Goal: Task Accomplishment & Management: Manage account settings

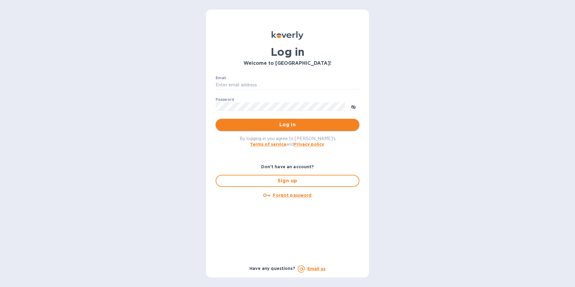
type input "[EMAIL_ADDRESS][DOMAIN_NAME]"
click at [269, 124] on span "Log in" at bounding box center [288, 124] width 134 height 7
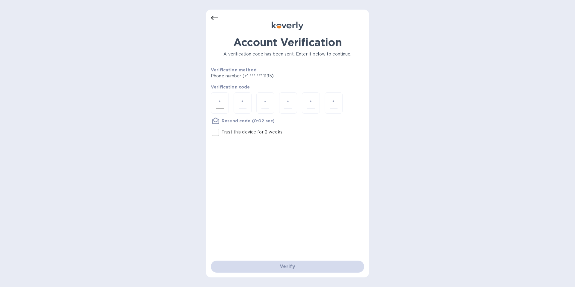
click at [227, 103] on div at bounding box center [220, 102] width 18 height 21
type input "7"
type input "3"
type input "4"
type input "1"
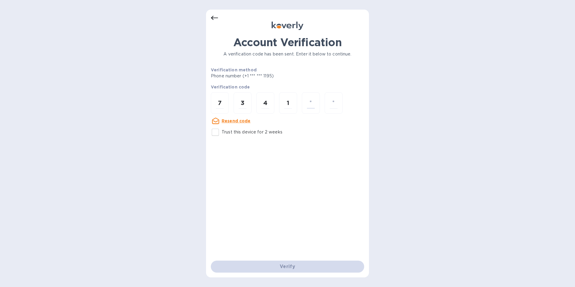
type input "0"
type input "8"
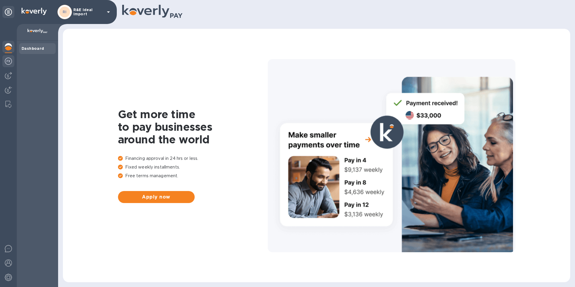
click at [9, 59] on img at bounding box center [8, 61] width 7 height 7
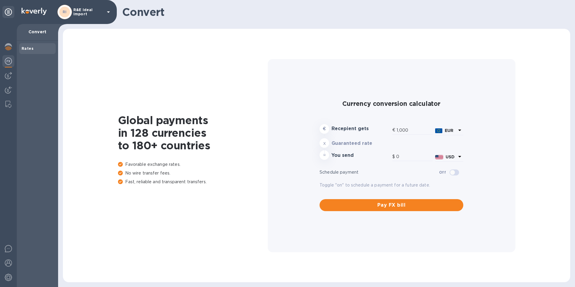
type input "1,162.39"
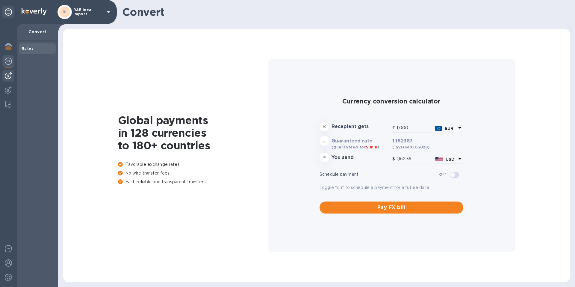
click at [11, 75] on img at bounding box center [8, 75] width 7 height 7
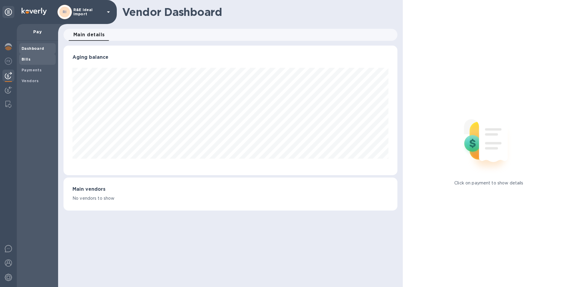
scroll to position [129, 334]
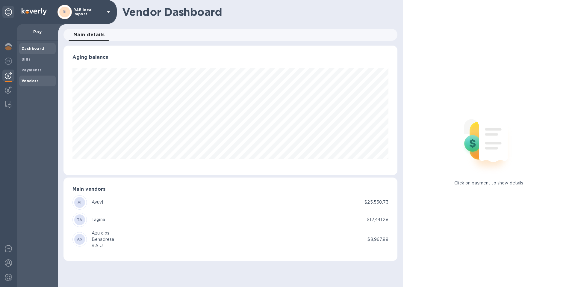
click at [27, 79] on b "Vendors" at bounding box center [30, 81] width 17 height 4
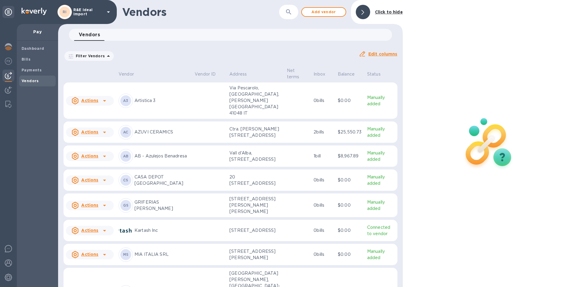
click at [141, 232] on p "Kartash Inc" at bounding box center [162, 230] width 55 height 6
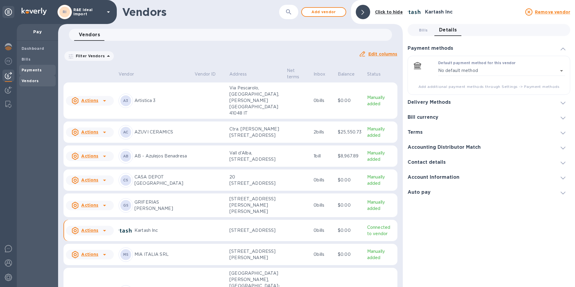
click at [36, 71] on b "Payments" at bounding box center [32, 70] width 20 height 4
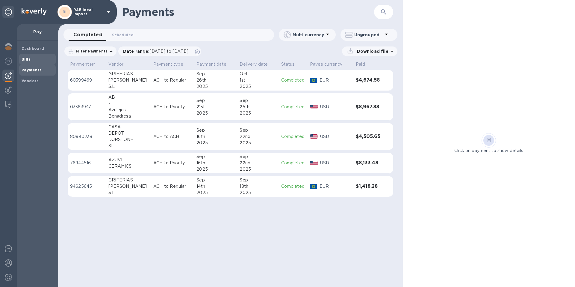
click at [25, 56] on span "Bills" at bounding box center [26, 59] width 9 height 6
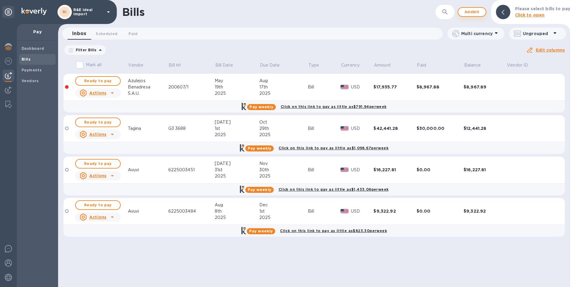
click at [479, 15] on span "Add bill" at bounding box center [472, 11] width 18 height 7
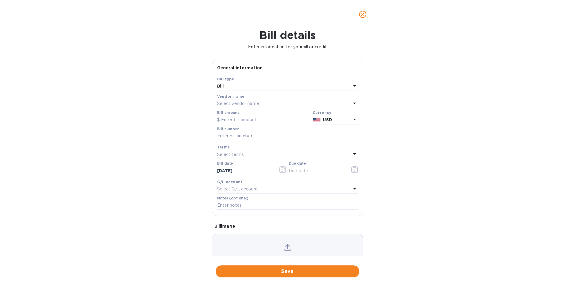
click at [236, 104] on p "Select vendor name" at bounding box center [238, 103] width 42 height 6
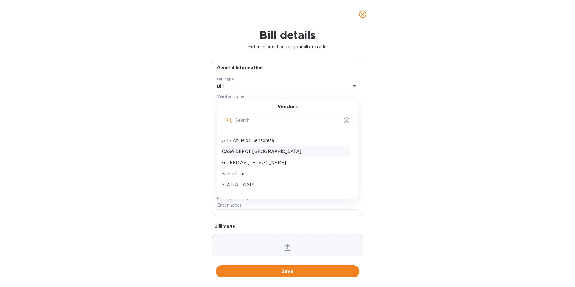
scroll to position [30, 0]
click at [236, 163] on p "Kartash Inc" at bounding box center [285, 163] width 127 height 6
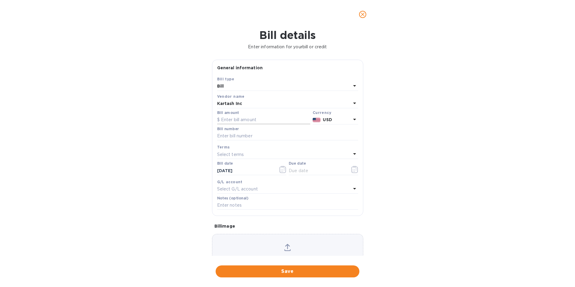
click at [229, 120] on input "text" at bounding box center [263, 119] width 93 height 9
type input "1,428.68"
click at [226, 135] on input "text" at bounding box center [287, 136] width 141 height 9
click at [247, 136] on input "text" at bounding box center [287, 136] width 141 height 9
click at [252, 136] on input "text" at bounding box center [287, 136] width 141 height 9
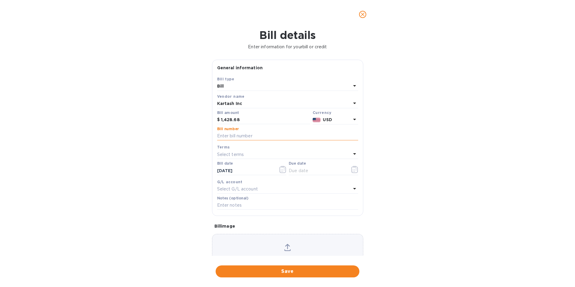
paste input "Invoice-110202I (1)"
click at [259, 139] on input "Invoice-110202I and" at bounding box center [287, 136] width 141 height 9
click at [269, 137] on input "Invoice-110202I and" at bounding box center [287, 136] width 141 height 9
paste input "0110202"
click at [264, 135] on input "Invoice-110202I and 0110202" at bounding box center [287, 136] width 141 height 9
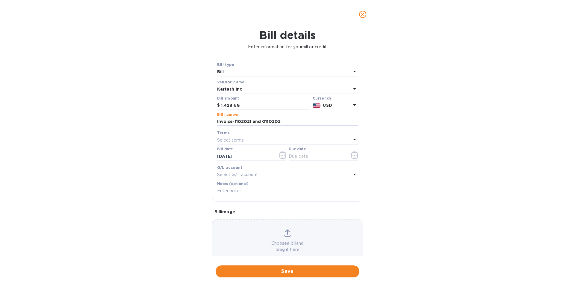
scroll to position [28, 0]
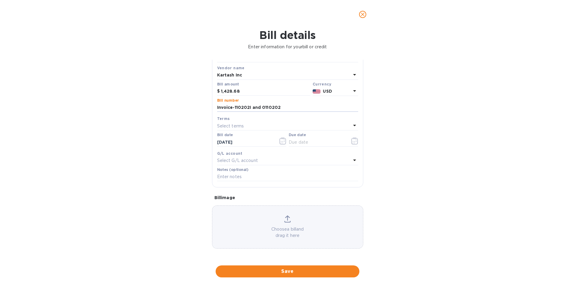
type input "Invoice-110202I and 0110202"
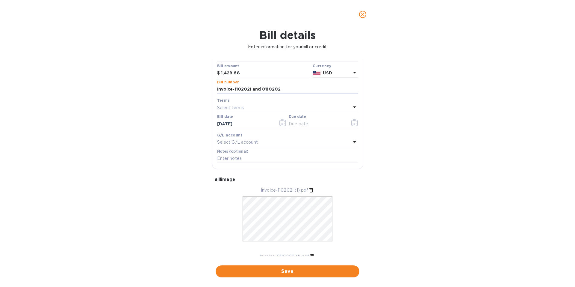
scroll to position [0, 0]
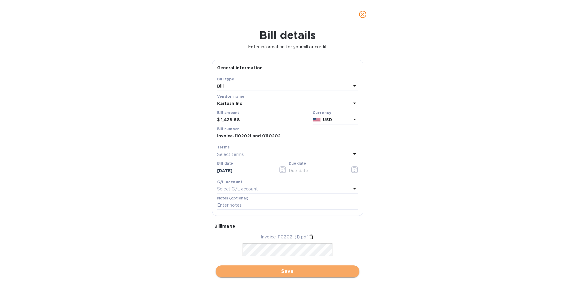
click at [315, 271] on span "Save" at bounding box center [288, 271] width 134 height 7
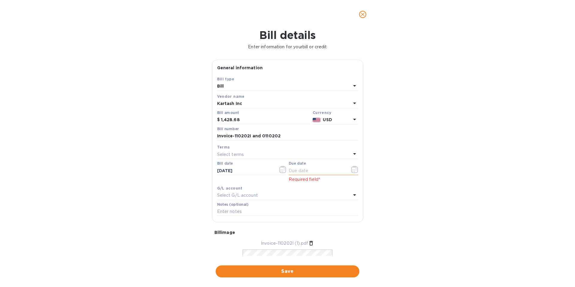
click at [307, 171] on input "text" at bounding box center [317, 170] width 57 height 9
click at [353, 170] on icon "button" at bounding box center [355, 169] width 7 height 7
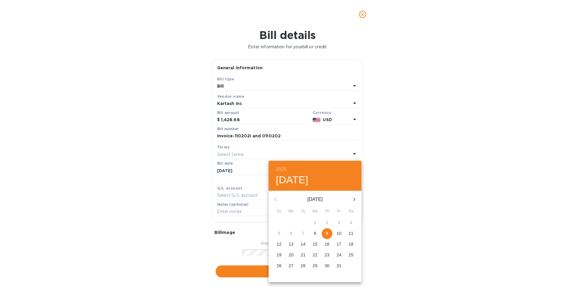
click at [328, 233] on p "9" at bounding box center [327, 233] width 2 height 6
type input "10/09/2025"
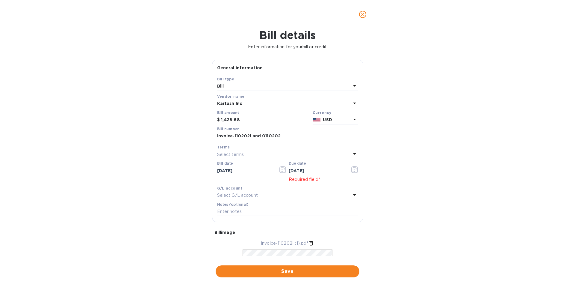
click at [420, 195] on div "Bill details Enter information for your bill or credit General information Save…" at bounding box center [287, 158] width 575 height 258
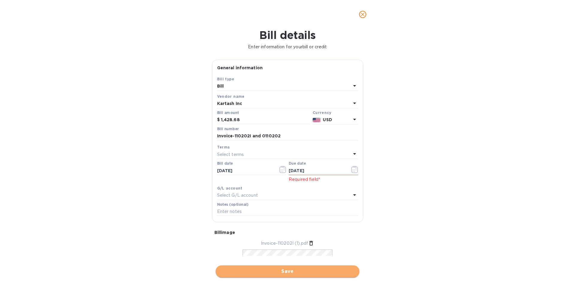
click at [272, 272] on span "Save" at bounding box center [288, 271] width 134 height 7
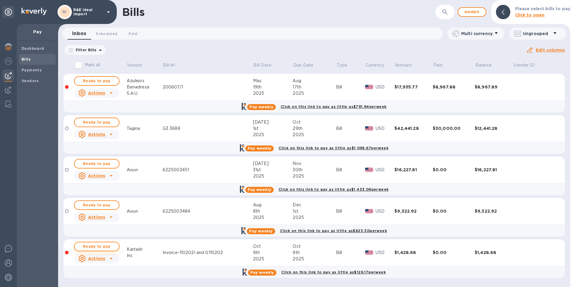
click at [95, 247] on span "Ready to pay" at bounding box center [96, 246] width 35 height 7
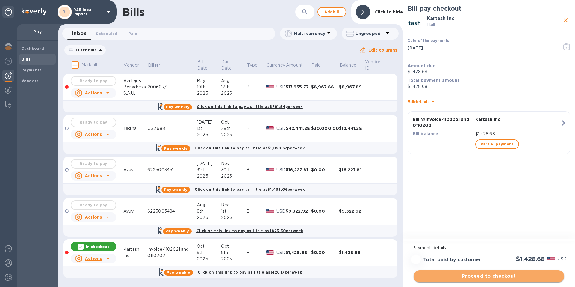
click at [483, 278] on span "Proceed to checkout" at bounding box center [489, 275] width 141 height 7
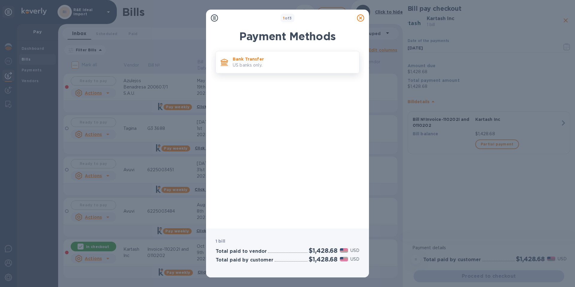
click at [244, 66] on p "US banks only." at bounding box center [294, 65] width 122 height 6
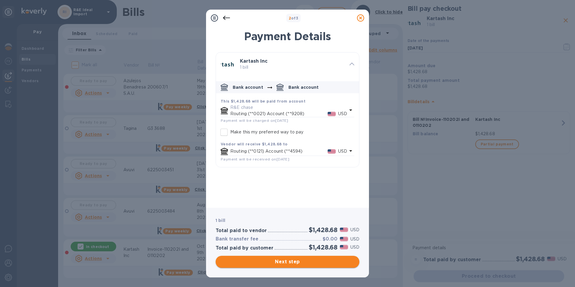
click at [286, 263] on span "Next step" at bounding box center [288, 261] width 134 height 7
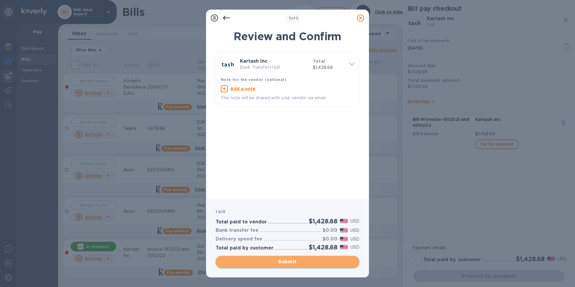
click at [312, 261] on span "Submit" at bounding box center [288, 261] width 134 height 7
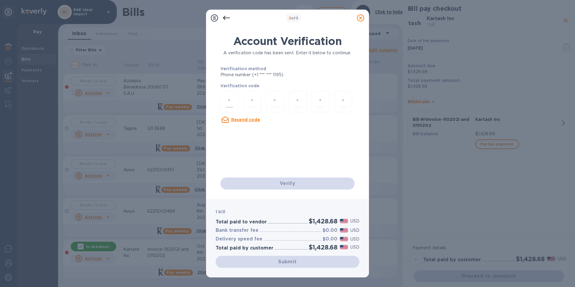
click at [231, 101] on input "number" at bounding box center [230, 101] width 8 height 11
type input "3"
type input "0"
type input "5"
type input "7"
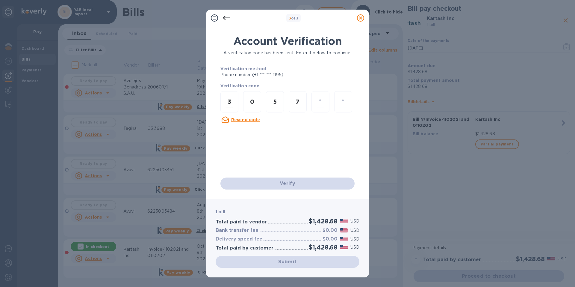
type input "0"
type input "8"
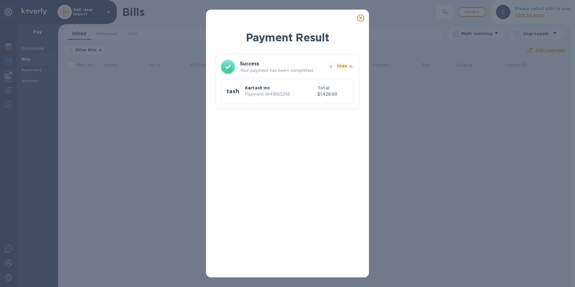
click at [359, 18] on icon at bounding box center [360, 17] width 7 height 7
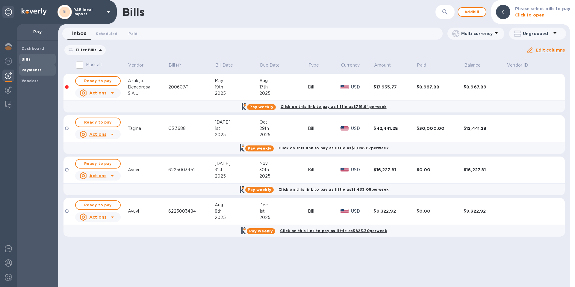
click at [27, 66] on div "Payments" at bounding box center [37, 70] width 37 height 11
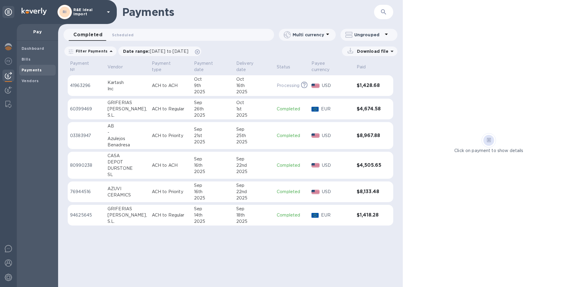
click at [152, 83] on p "ACH to ACH" at bounding box center [170, 85] width 37 height 6
